Goal: Task Accomplishment & Management: Use online tool/utility

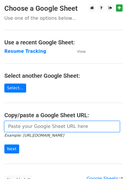
click at [27, 124] on input "url" at bounding box center [61, 126] width 115 height 11
paste input "[URL][DOMAIN_NAME]"
type input "[URL][DOMAIN_NAME]"
click at [24, 128] on input "url" at bounding box center [61, 126] width 115 height 11
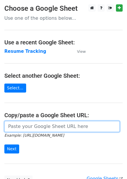
paste input "[URL][DOMAIN_NAME]"
type input "[URL][DOMAIN_NAME]"
click at [4, 145] on input "Next" at bounding box center [11, 149] width 15 height 9
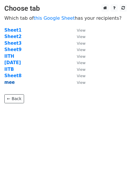
click at [10, 84] on strong "mee" at bounding box center [9, 82] width 10 height 5
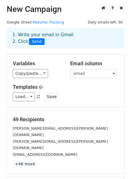
scroll to position [68, 0]
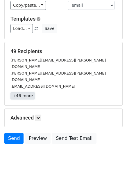
click at [20, 92] on link "+46 more" at bounding box center [22, 95] width 24 height 7
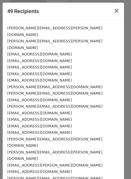
scroll to position [193, 0]
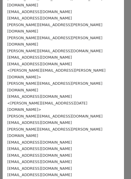
click at [67, 178] on div "RamSruthika.B@quest-global.com" at bounding box center [63, 181] width 112 height 7
click at [46, 158] on div "singh.ak@samsung.com" at bounding box center [63, 161] width 112 height 7
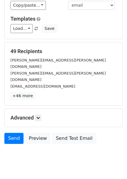
scroll to position [0, 0]
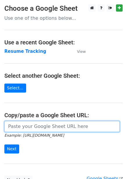
click at [38, 127] on input "url" at bounding box center [61, 126] width 115 height 11
click at [28, 129] on input "url" at bounding box center [61, 126] width 115 height 11
paste input "https://docs.google.com/spreadsheets/d/1f879_c-VD_MT-DwM1RWAqhbgnCeiGETnoNpJrpj…"
type input "https://docs.google.com/spreadsheets/d/1f879_c-VD_MT-DwM1RWAqhbgnCeiGETnoNpJrpj…"
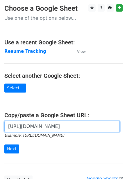
click at [4, 145] on input "Next" at bounding box center [11, 149] width 15 height 9
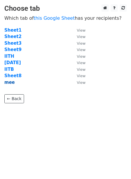
click at [9, 83] on strong "mee" at bounding box center [9, 82] width 10 height 5
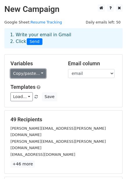
click at [30, 72] on link "Copy/paste..." at bounding box center [27, 73] width 35 height 9
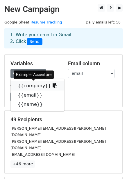
click at [31, 84] on link "{{company}}" at bounding box center [37, 85] width 53 height 9
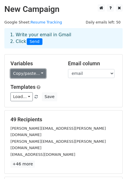
click at [18, 73] on link "Copy/paste..." at bounding box center [27, 73] width 35 height 9
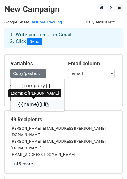
click at [27, 102] on link "{{name}}" at bounding box center [37, 104] width 53 height 9
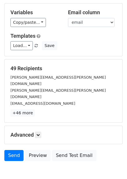
scroll to position [68, 0]
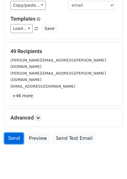
click at [12, 133] on link "Send" at bounding box center [13, 138] width 19 height 11
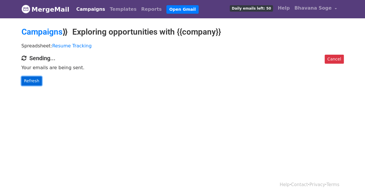
click at [33, 81] on link "Refresh" at bounding box center [31, 80] width 21 height 9
click at [34, 80] on link "Refresh" at bounding box center [31, 80] width 21 height 9
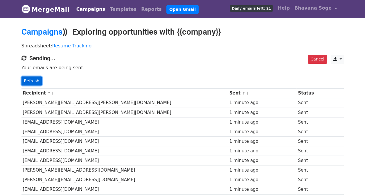
click at [28, 78] on link "Refresh" at bounding box center [31, 80] width 21 height 9
